Goal: Find specific page/section: Find specific page/section

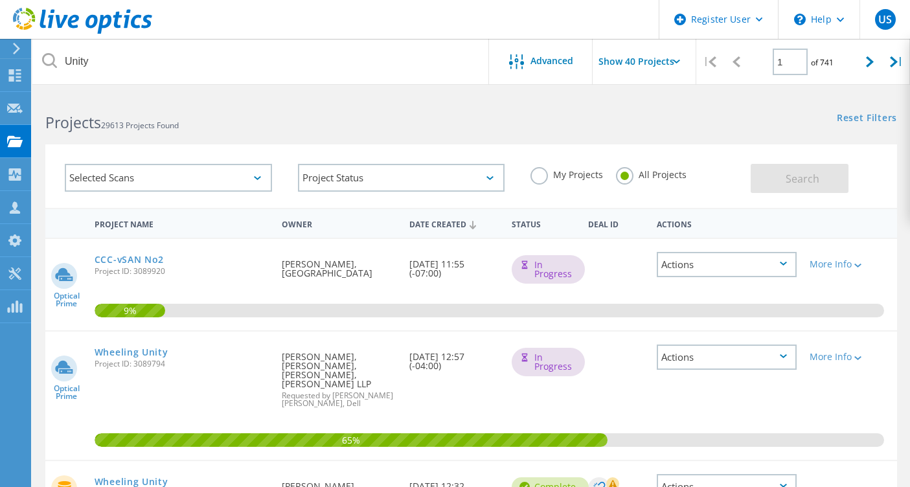
scroll to position [1057, 0]
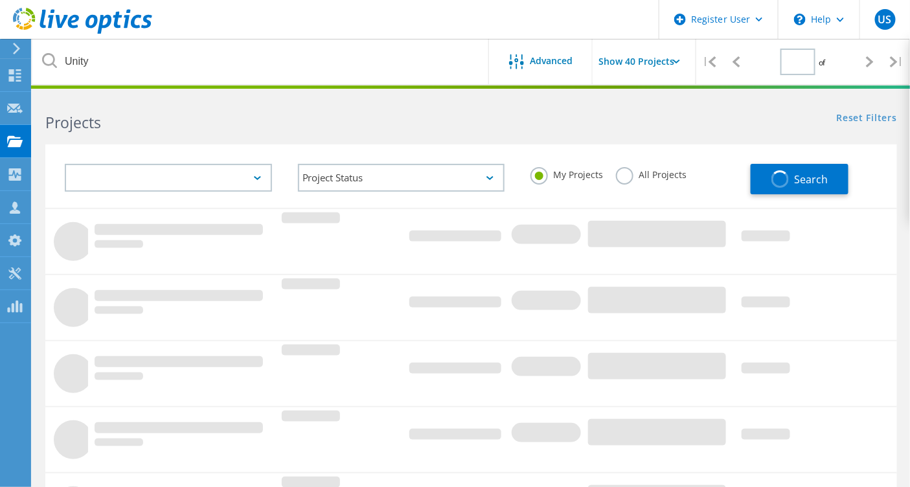
type input "1"
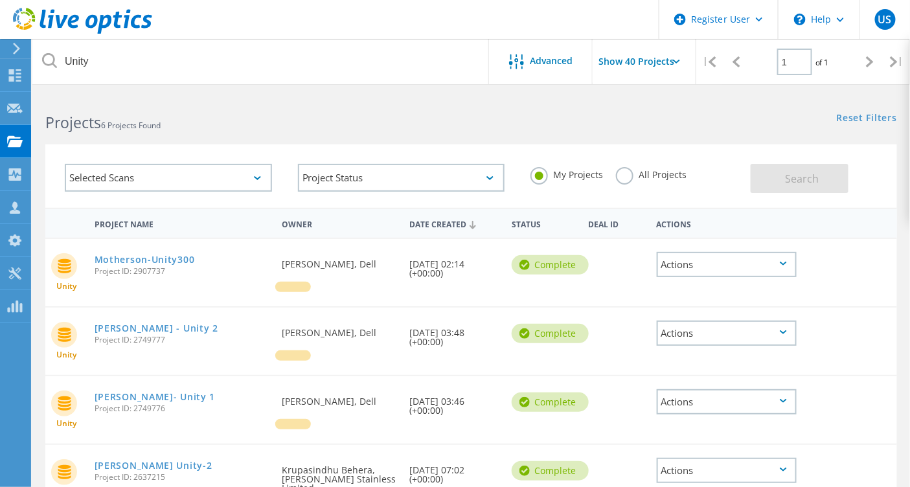
click at [620, 171] on label "All Projects" at bounding box center [651, 173] width 71 height 12
click at [0, 0] on input "All Projects" at bounding box center [0, 0] width 0 height 0
click at [778, 188] on button "Search" at bounding box center [800, 178] width 98 height 29
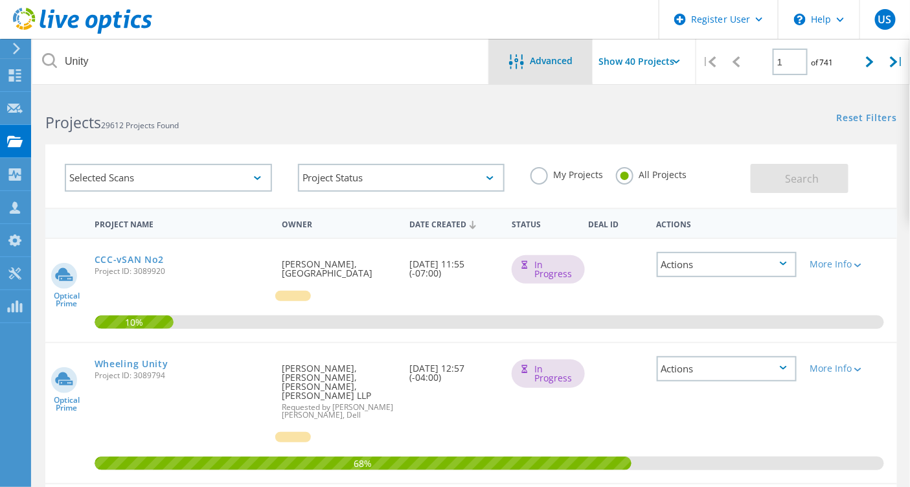
click at [538, 65] on span "Advanced" at bounding box center [552, 60] width 43 height 9
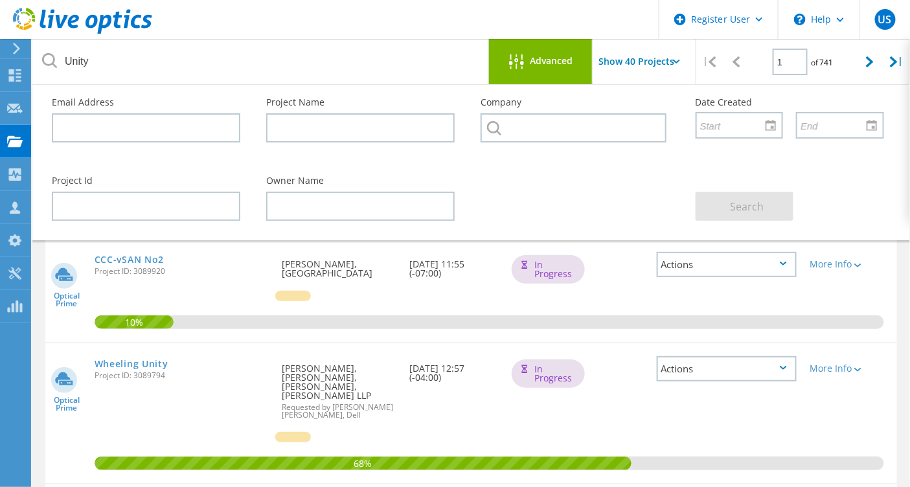
click at [837, 405] on div "68%" at bounding box center [471, 413] width 852 height 140
click at [581, 63] on div "Advanced" at bounding box center [541, 62] width 104 height 16
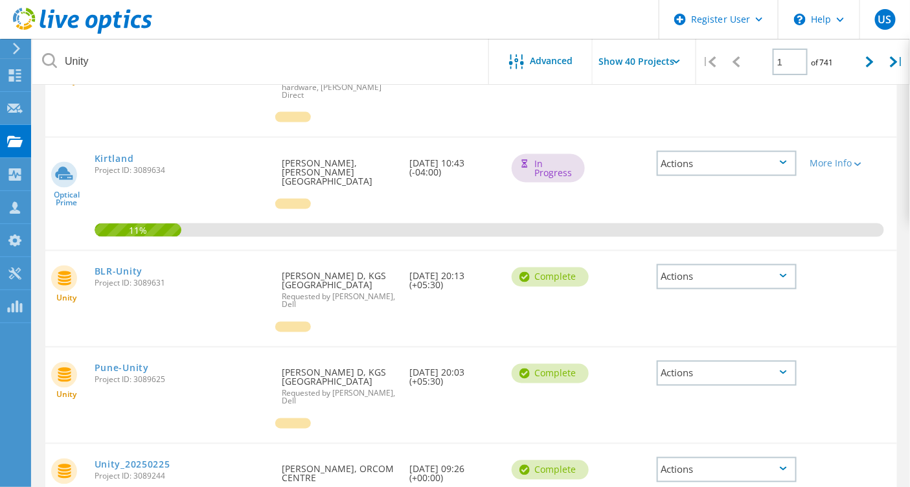
scroll to position [571, 0]
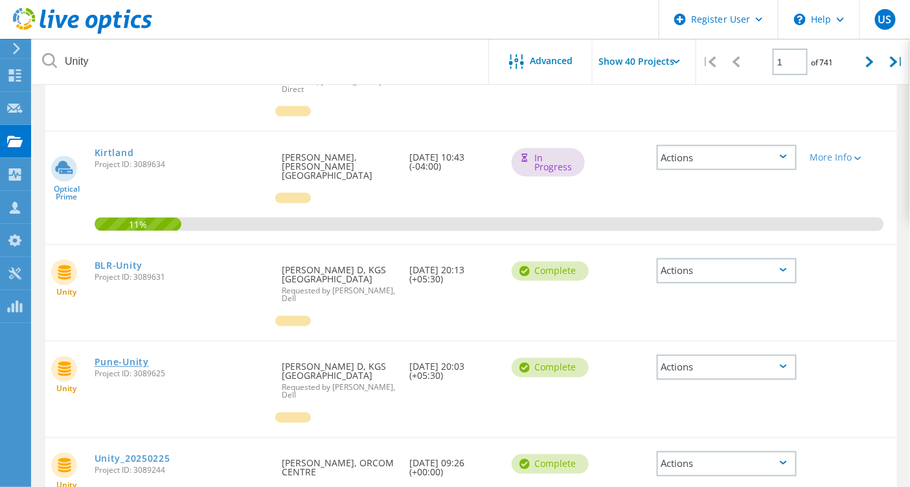
click at [149, 358] on link "Pune-Unity" at bounding box center [122, 362] width 54 height 9
